Goal: Navigation & Orientation: Find specific page/section

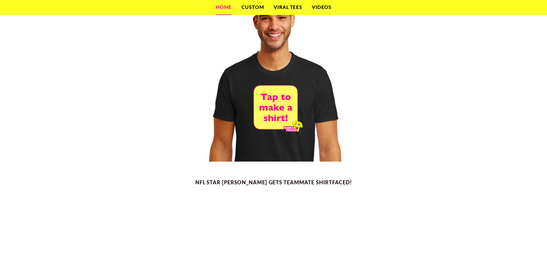
scroll to position [415, 0]
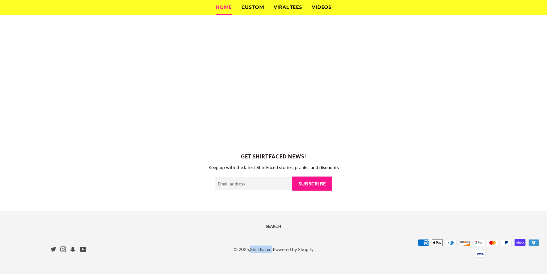
drag, startPoint x: 251, startPoint y: 245, endPoint x: 272, endPoint y: 246, distance: 21.0
click at [272, 246] on div "© 2025, ShirtFaced . Powered by Shopify" at bounding box center [274, 249] width 268 height 26
copy link "ShirtFaced"
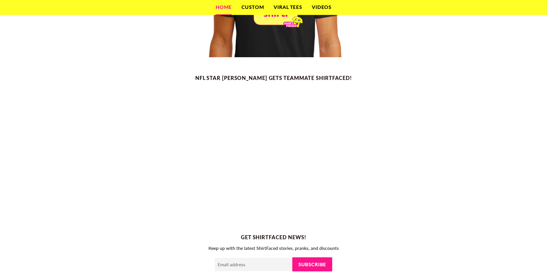
scroll to position [214, 0]
